Goal: Find specific page/section: Find specific page/section

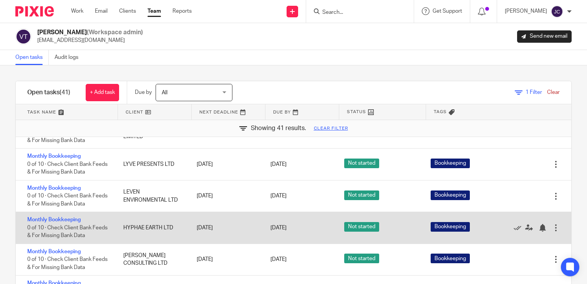
scroll to position [77, 0]
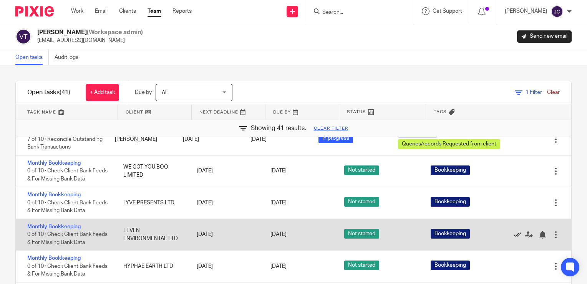
click at [514, 238] on icon at bounding box center [518, 235] width 8 height 8
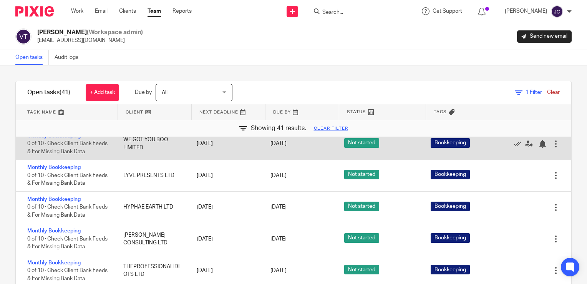
scroll to position [115, 0]
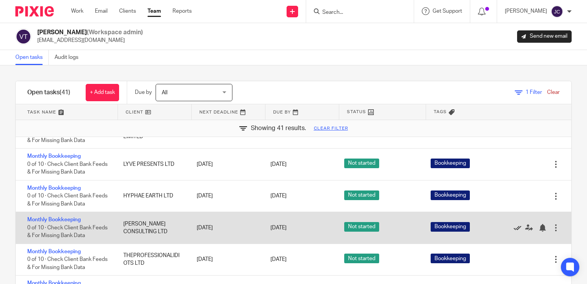
click at [514, 231] on icon at bounding box center [518, 228] width 8 height 8
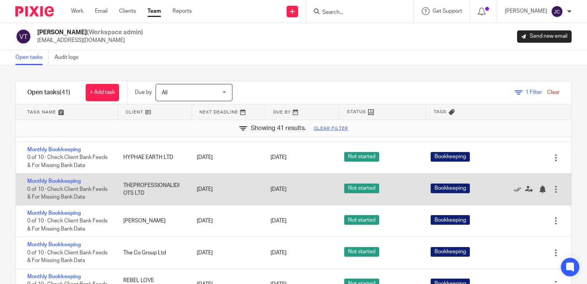
scroll to position [192, 0]
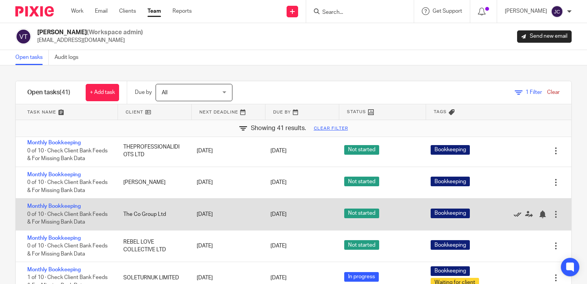
click at [514, 218] on icon at bounding box center [518, 214] width 8 height 8
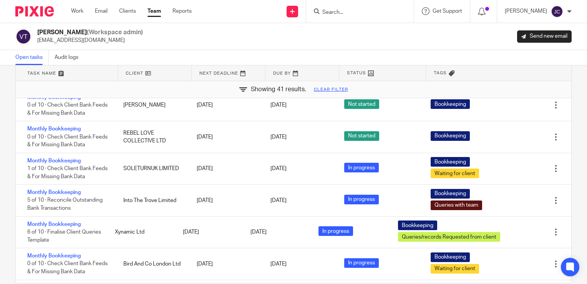
scroll to position [53, 0]
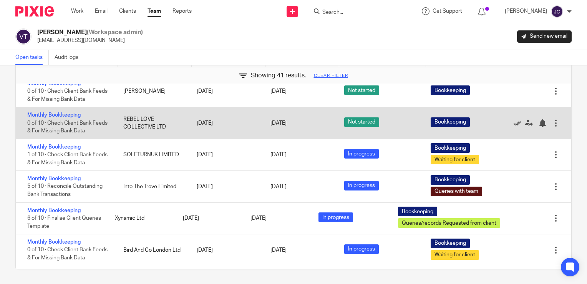
click at [514, 127] on icon at bounding box center [518, 123] width 8 height 8
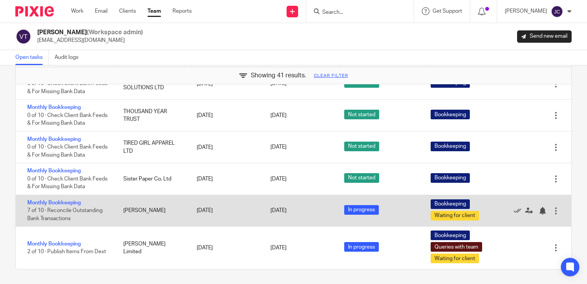
scroll to position [1023, 0]
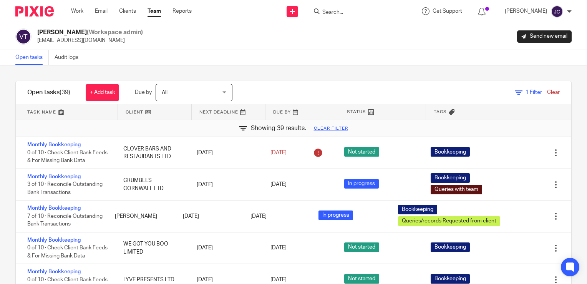
click at [372, 7] on form at bounding box center [363, 12] width 82 height 10
click at [364, 13] on input "Search" at bounding box center [356, 12] width 69 height 7
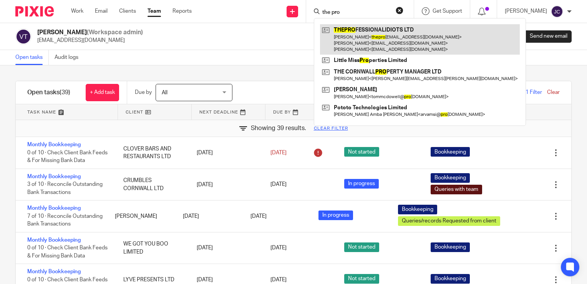
type input "the pro"
click at [377, 47] on link at bounding box center [420, 39] width 200 height 30
